Goal: Information Seeking & Learning: Learn about a topic

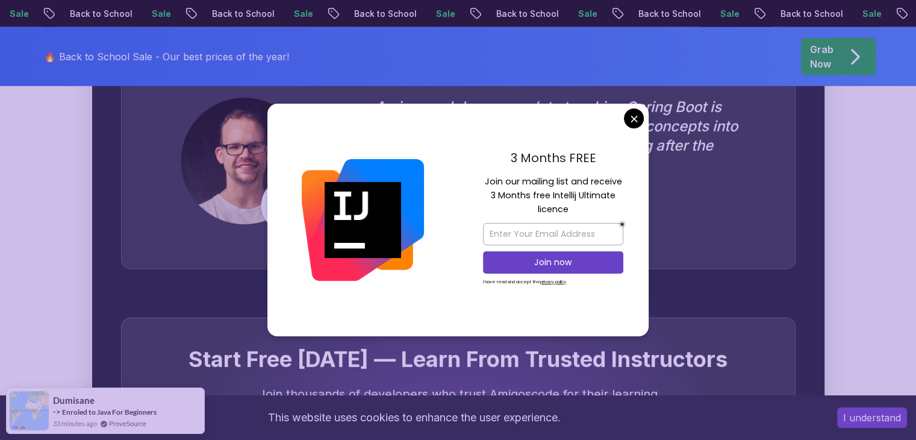
scroll to position [3457, 0]
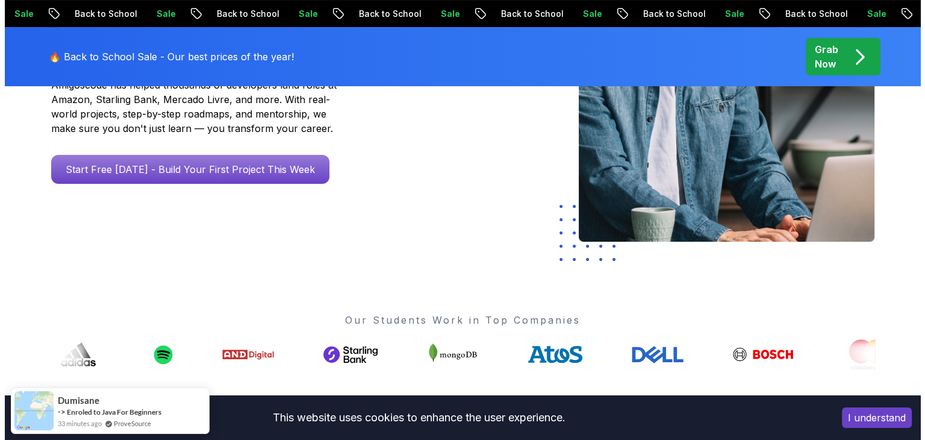
scroll to position [0, 0]
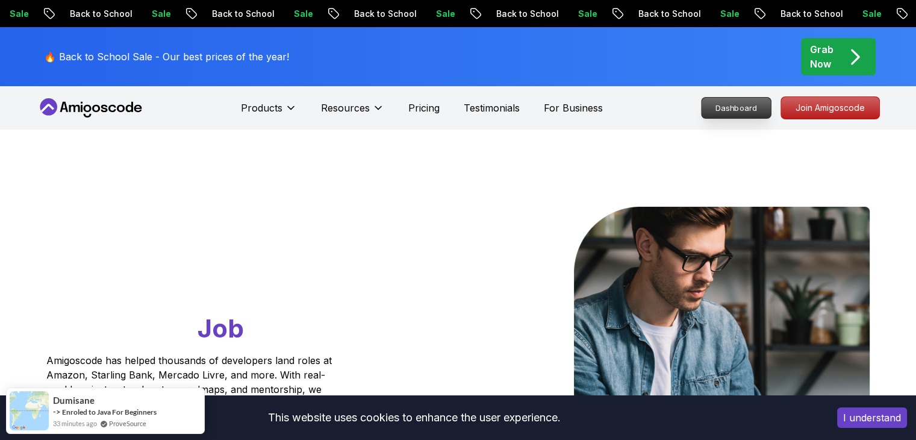
click at [741, 115] on p "Dashboard" at bounding box center [736, 108] width 69 height 20
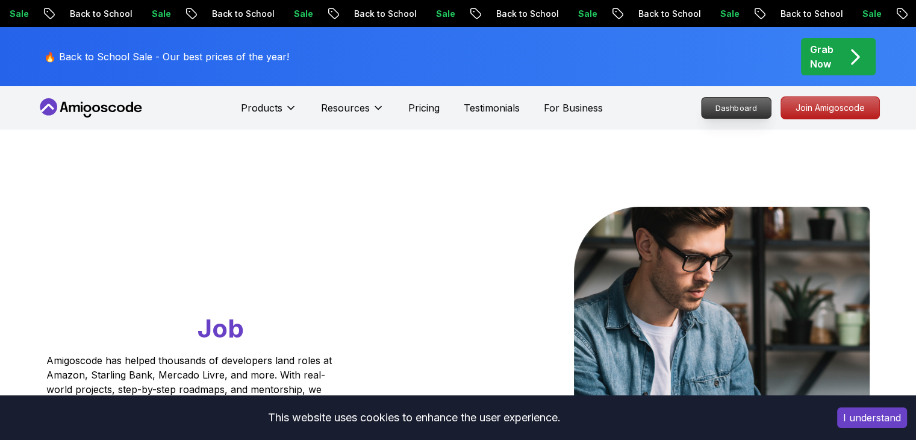
click at [728, 116] on p "Dashboard" at bounding box center [736, 108] width 69 height 20
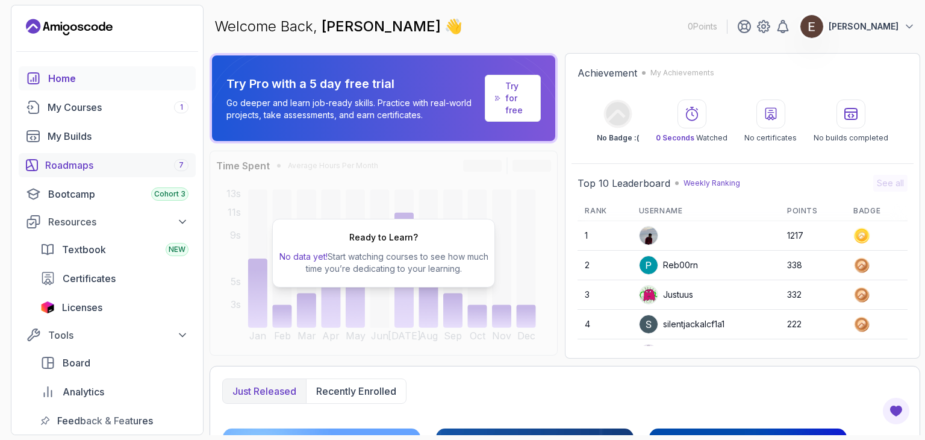
click at [116, 163] on div "Roadmaps 7" at bounding box center [116, 165] width 143 height 14
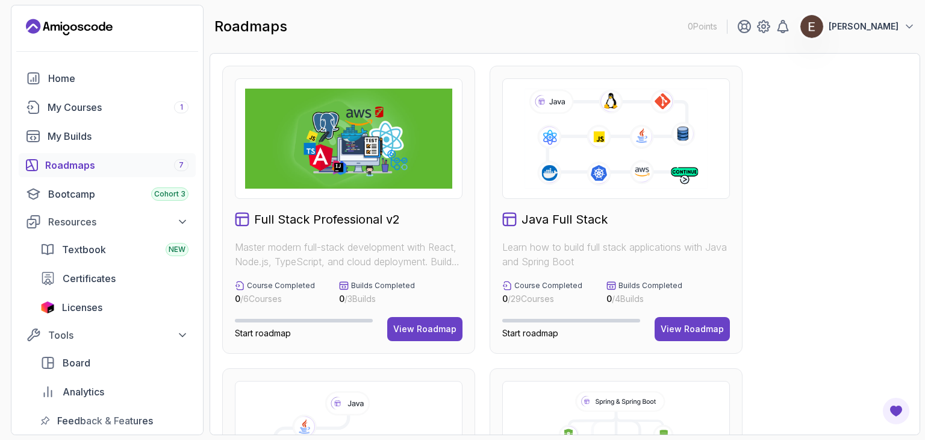
click at [351, 144] on img at bounding box center [348, 139] width 207 height 100
click at [339, 220] on h2 "Full Stack Professional v2" at bounding box center [327, 219] width 146 height 17
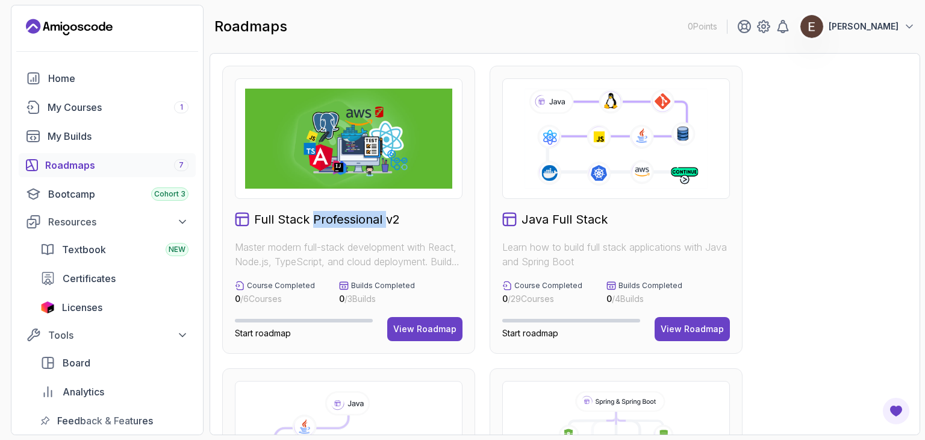
click at [339, 220] on h2 "Full Stack Professional v2" at bounding box center [327, 219] width 146 height 17
click at [547, 219] on h2 "Java Full Stack" at bounding box center [565, 219] width 86 height 17
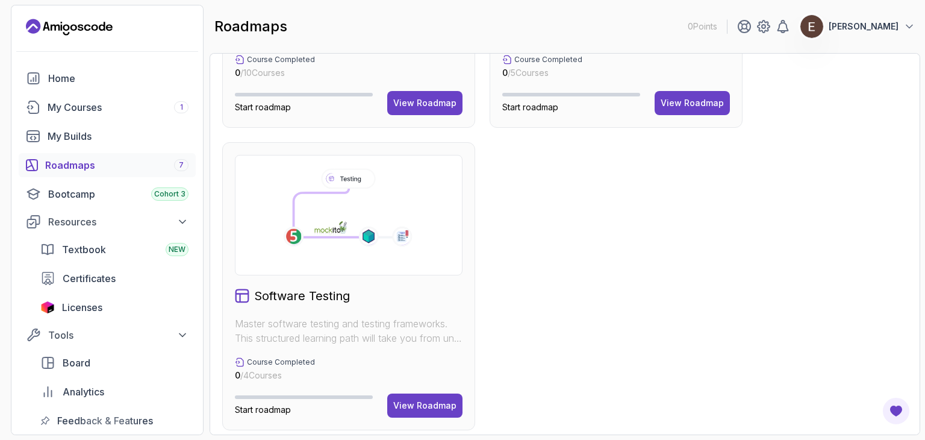
scroll to position [837, 0]
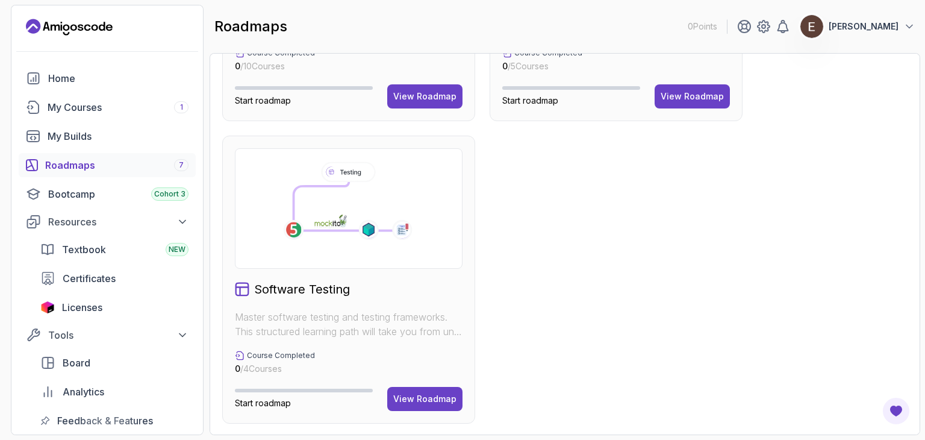
click at [284, 262] on div at bounding box center [349, 208] width 228 height 120
click at [294, 296] on div "Software Testing Master software testing and testing frameworks. This structure…" at bounding box center [348, 280] width 253 height 288
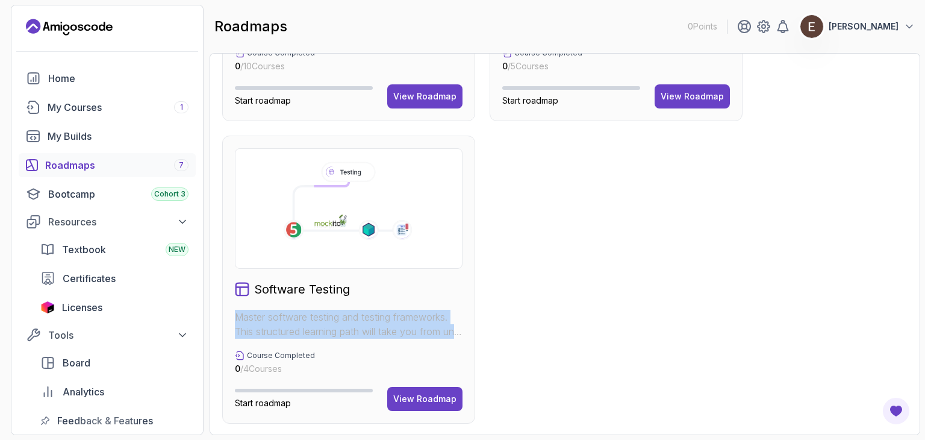
click at [294, 296] on div "Software Testing Master software testing and testing frameworks. This structure…" at bounding box center [348, 280] width 253 height 288
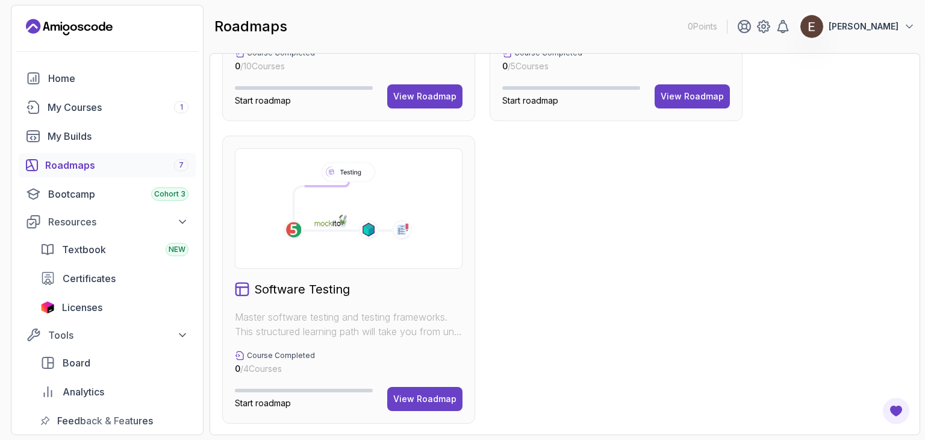
click at [299, 291] on h2 "Software Testing" at bounding box center [302, 289] width 96 height 17
click at [296, 322] on p "Master software testing and testing frameworks. This structured learning path w…" at bounding box center [349, 324] width 228 height 29
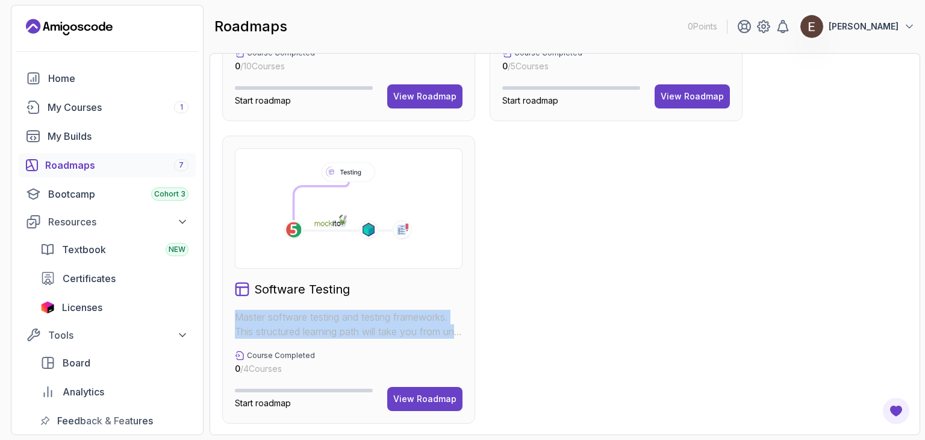
click at [296, 322] on p "Master software testing and testing frameworks. This structured learning path w…" at bounding box center [349, 324] width 228 height 29
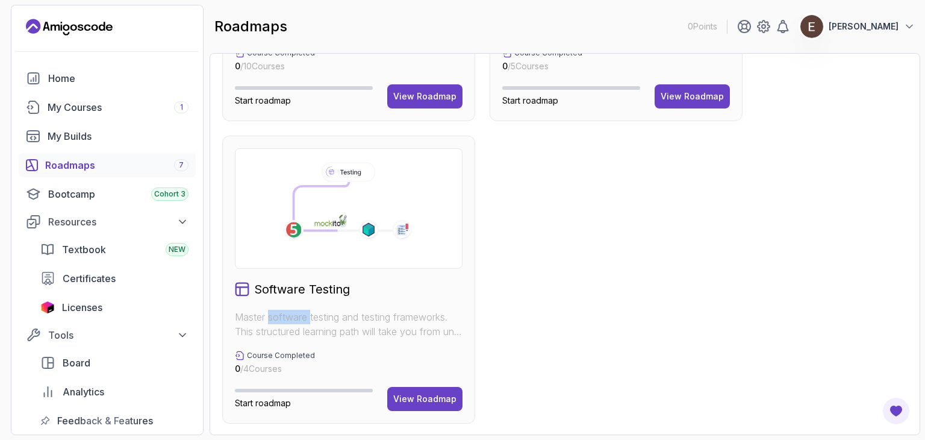
click at [296, 322] on p "Master software testing and testing frameworks. This structured learning path w…" at bounding box center [349, 324] width 228 height 29
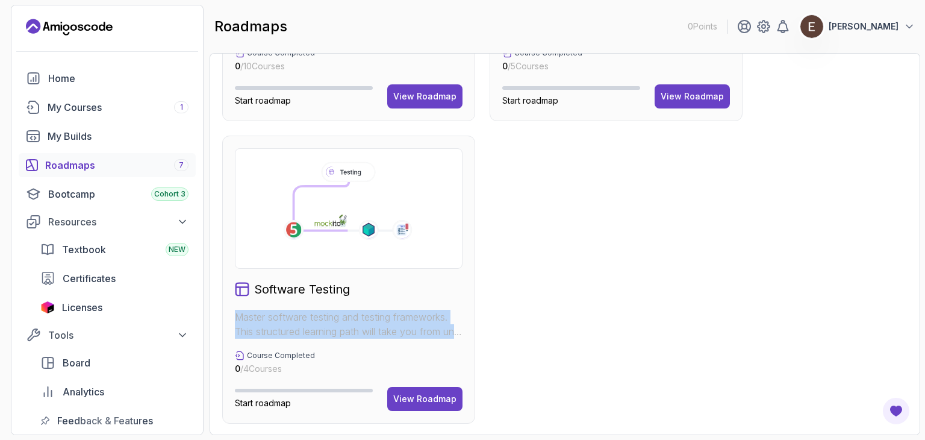
click at [296, 322] on p "Master software testing and testing frameworks. This structured learning path w…" at bounding box center [349, 324] width 228 height 29
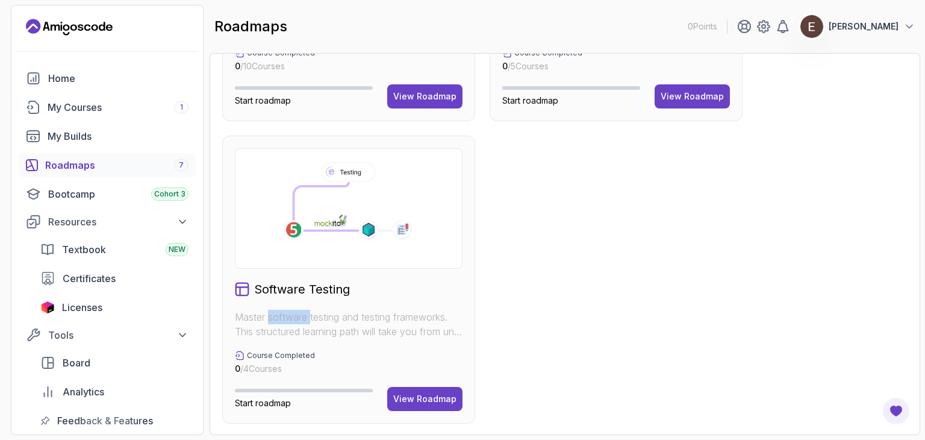
click at [296, 322] on p "Master software testing and testing frameworks. This structured learning path w…" at bounding box center [349, 324] width 228 height 29
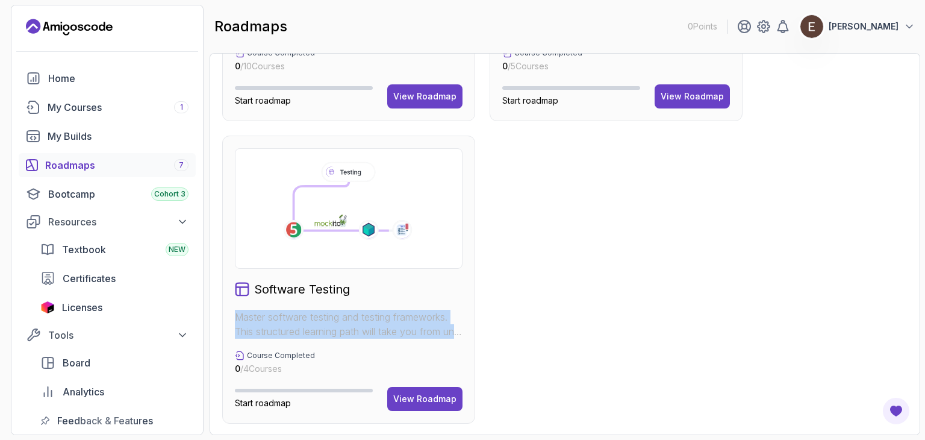
click at [296, 322] on p "Master software testing and testing frameworks. This structured learning path w…" at bounding box center [349, 324] width 228 height 29
